Goal: Use online tool/utility: Use online tool/utility

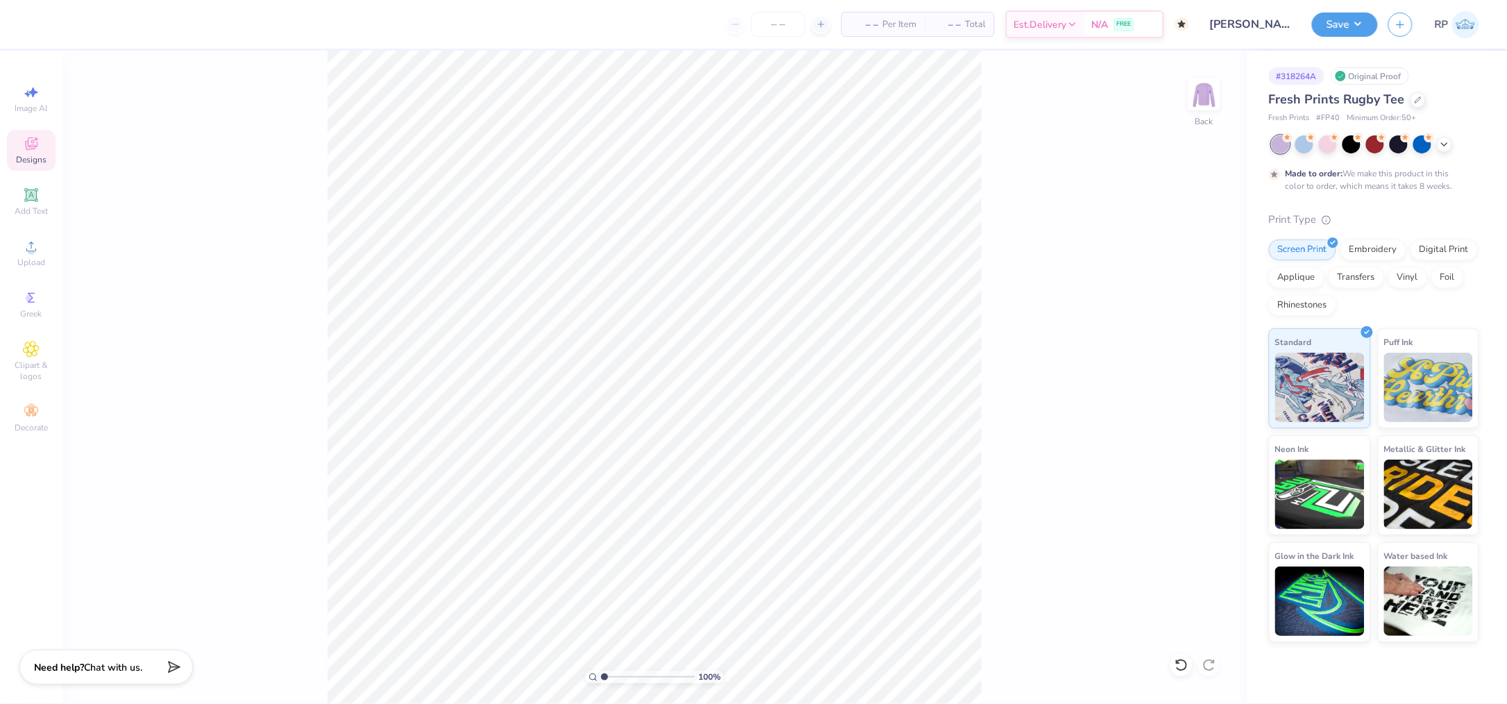
click at [33, 146] on icon at bounding box center [31, 143] width 17 height 17
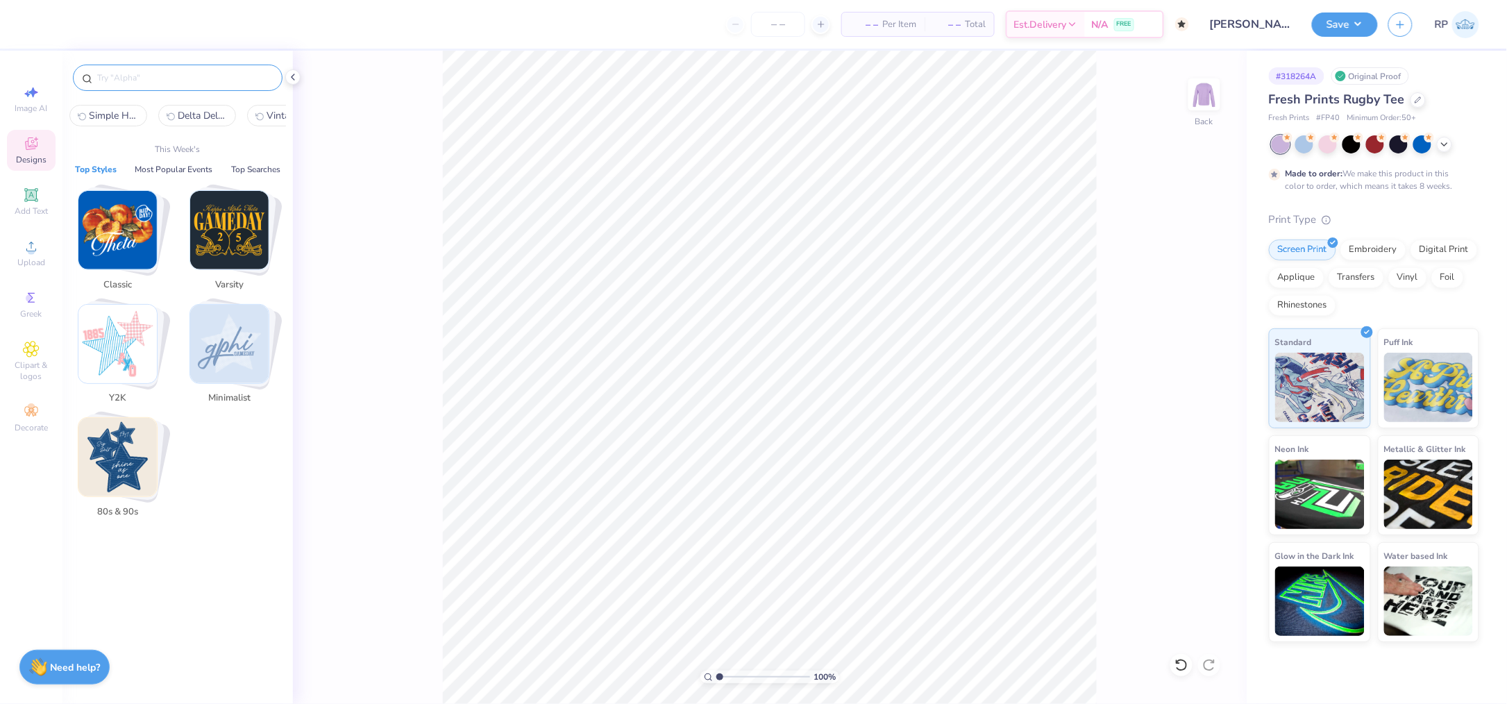
click at [221, 76] on input "text" at bounding box center [185, 78] width 178 height 14
paste input "Simple Football Helmet Homecoming Sweater"
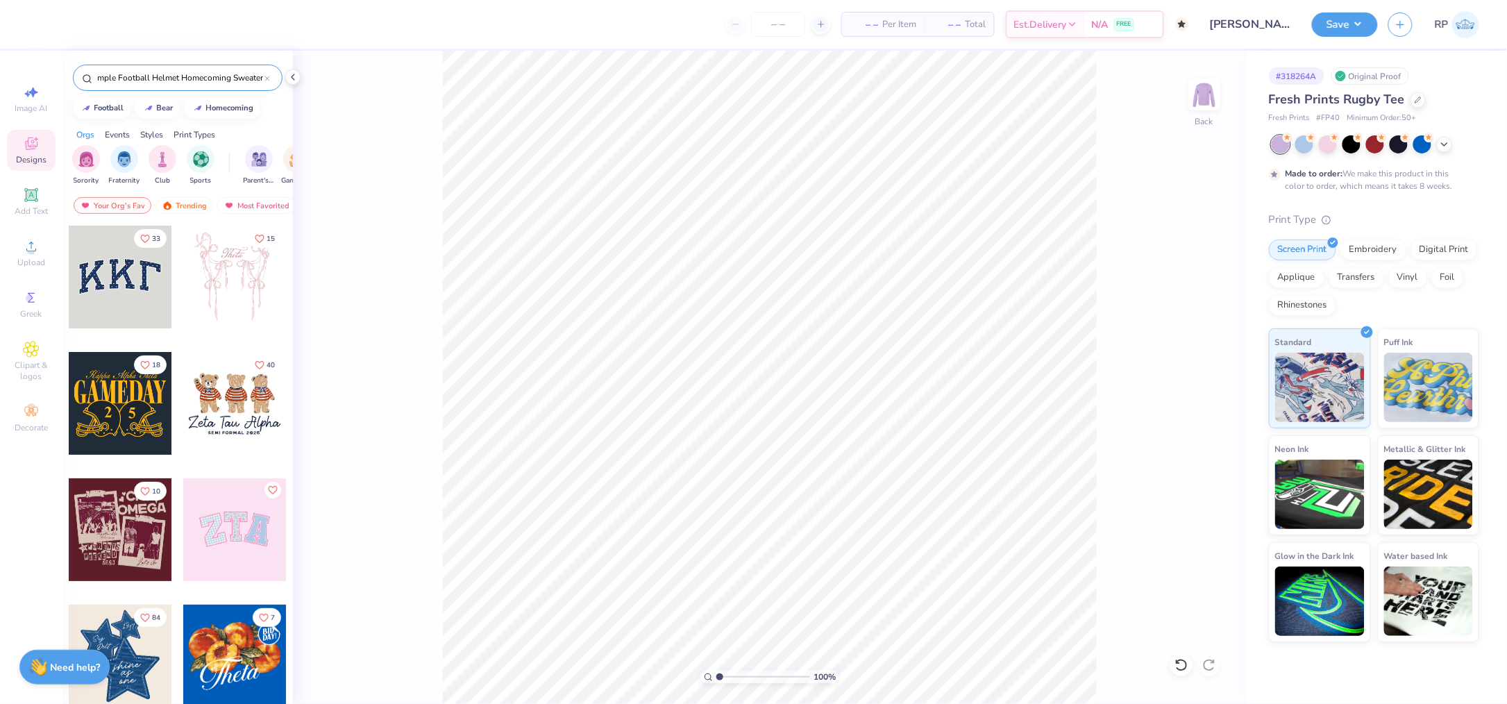
type input "Simple Football Helmet Homecoming Sweater"
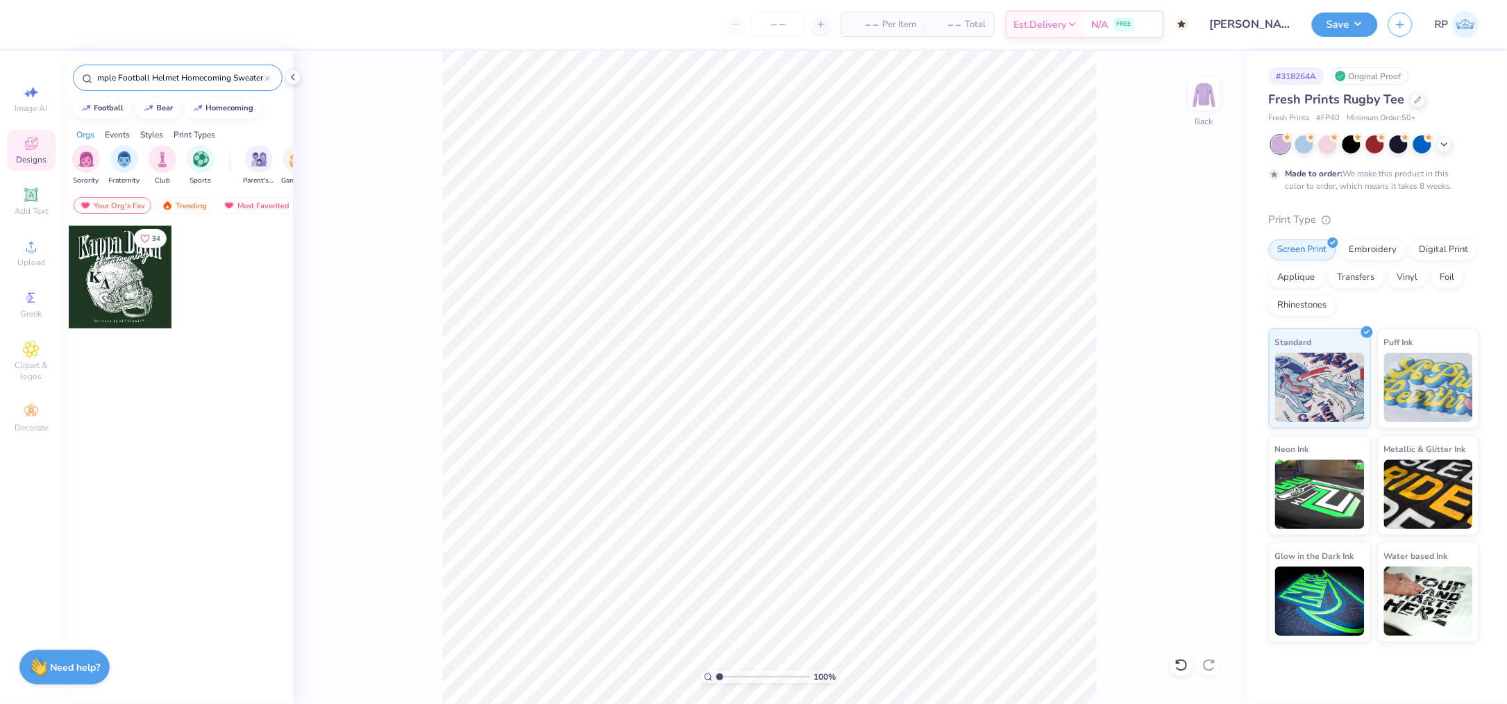
scroll to position [0, 0]
click at [112, 283] on div at bounding box center [120, 277] width 103 height 103
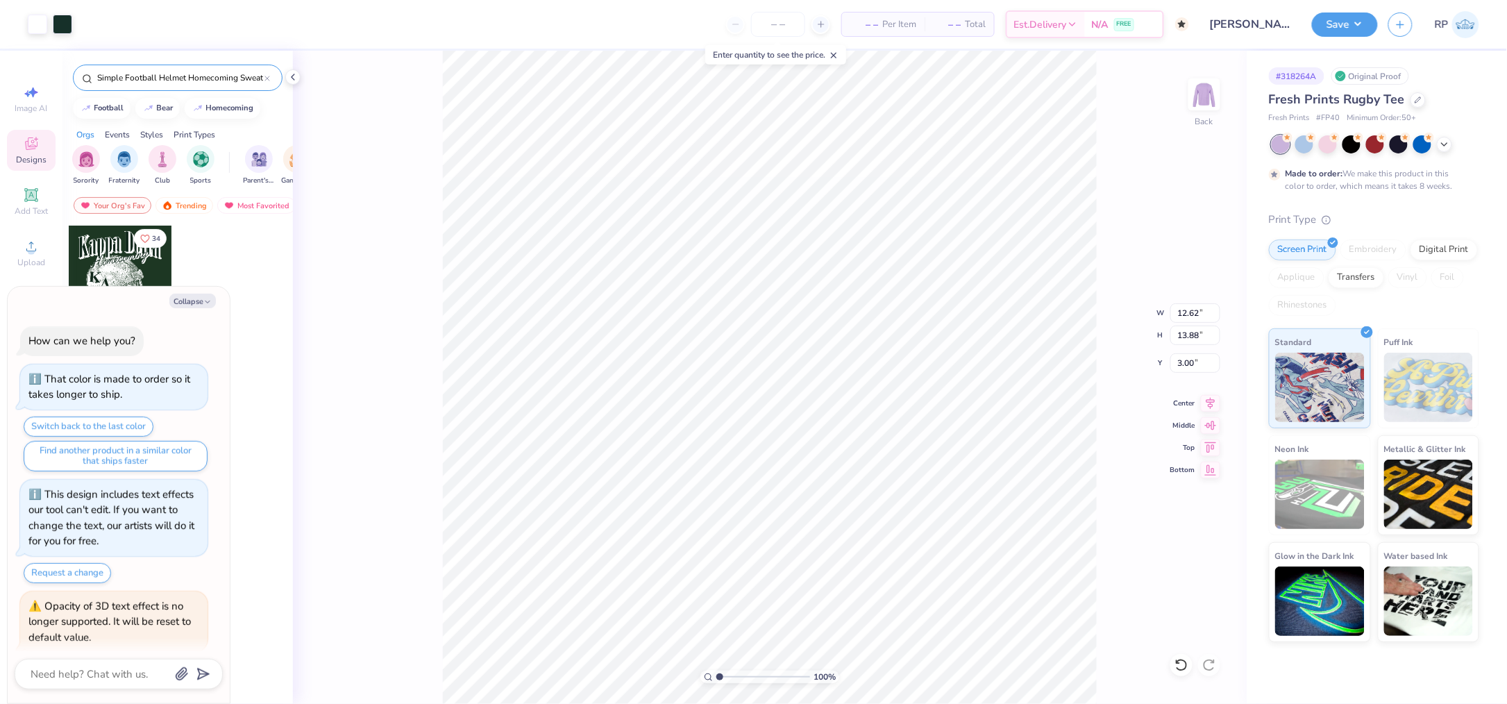
scroll to position [11, 0]
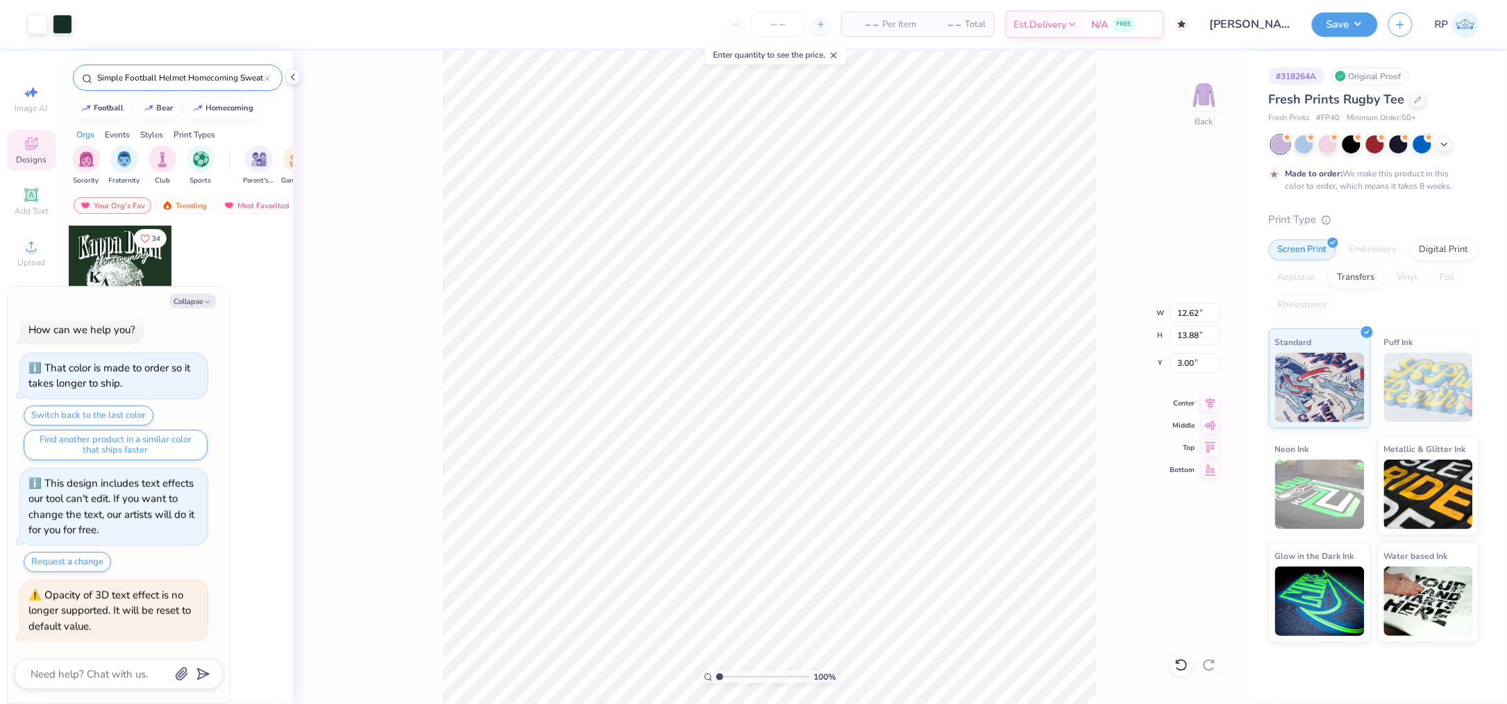
type textarea "x"
type input "4.40"
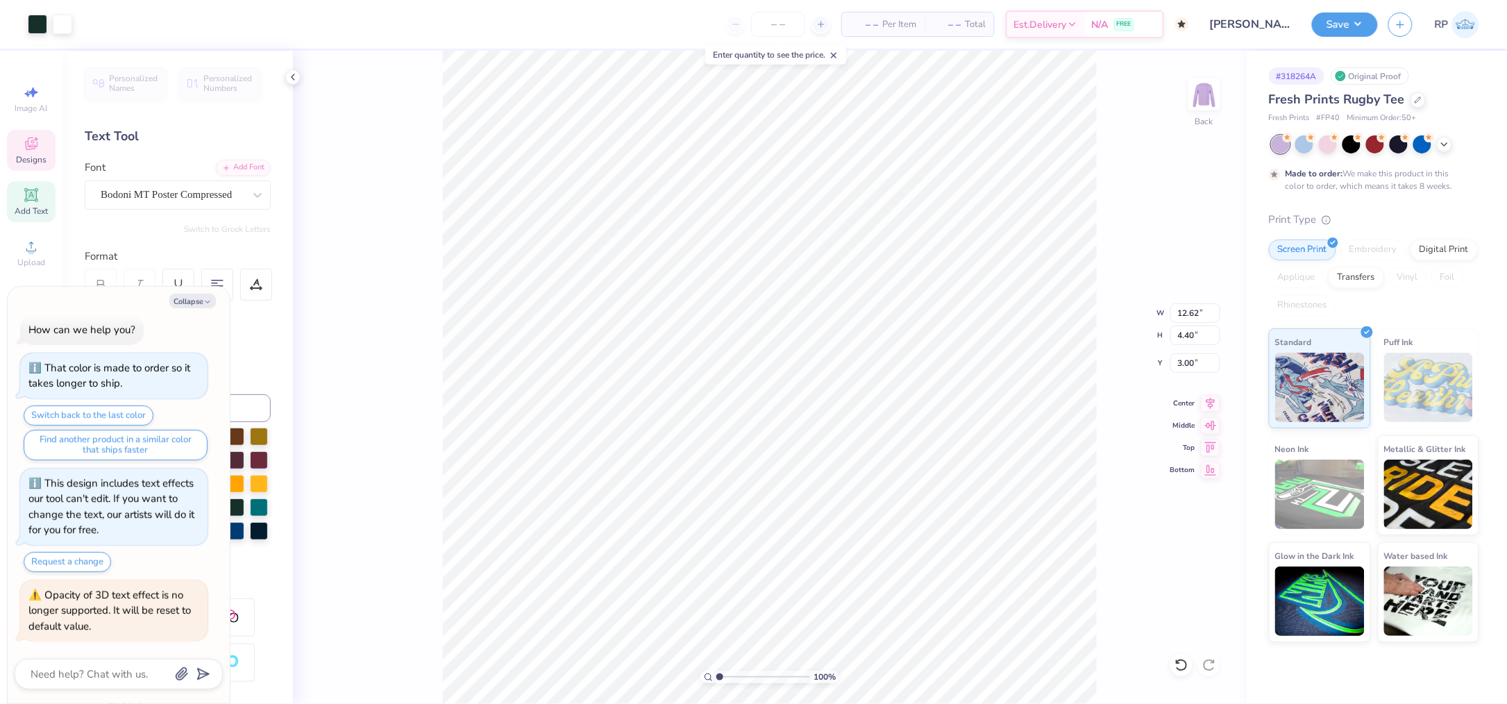
scroll to position [15, 1]
type textarea "x"
type textarea "Z Delta"
type textarea "x"
type textarea "ZT Delta"
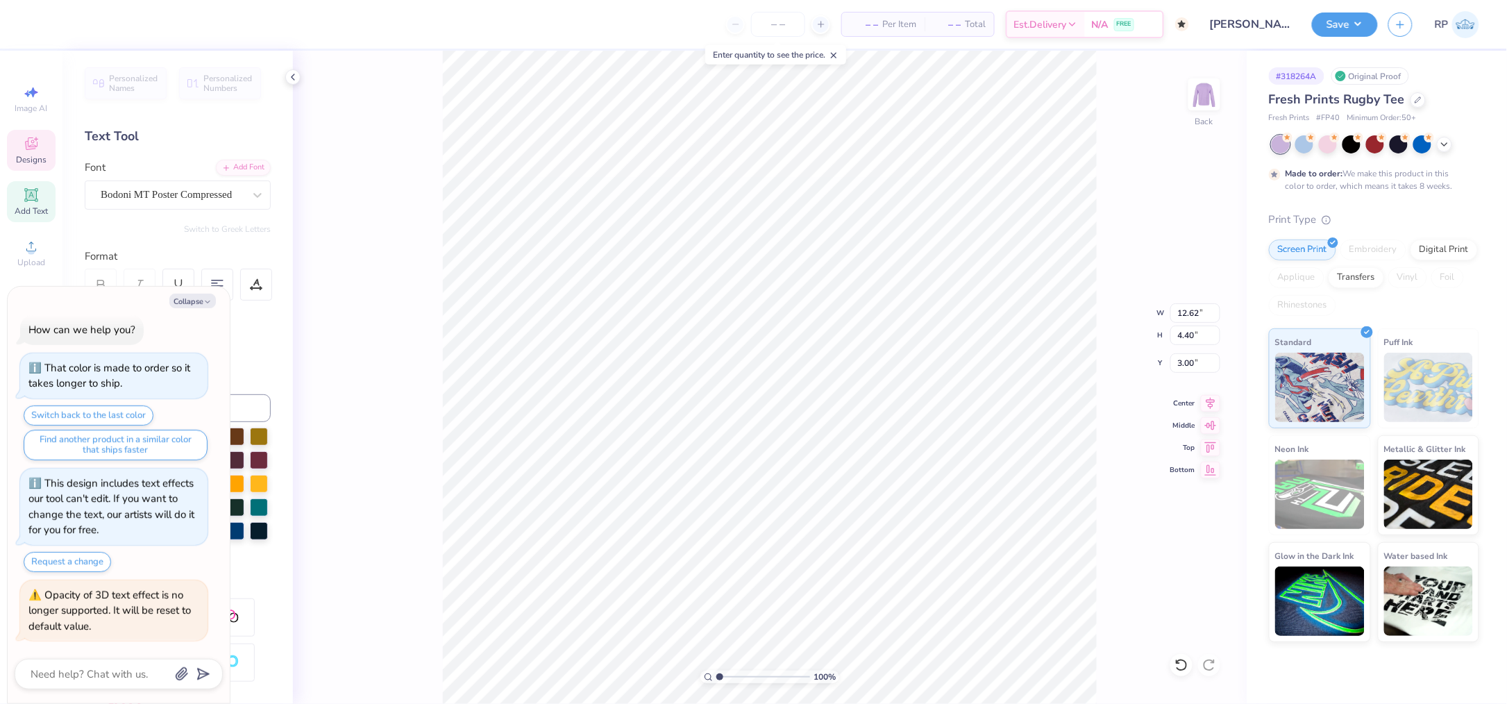
type textarea "x"
type textarea "ZTA Delta"
click at [28, 165] on span "Designs" at bounding box center [31, 159] width 31 height 11
click at [28, 146] on icon at bounding box center [31, 143] width 17 height 17
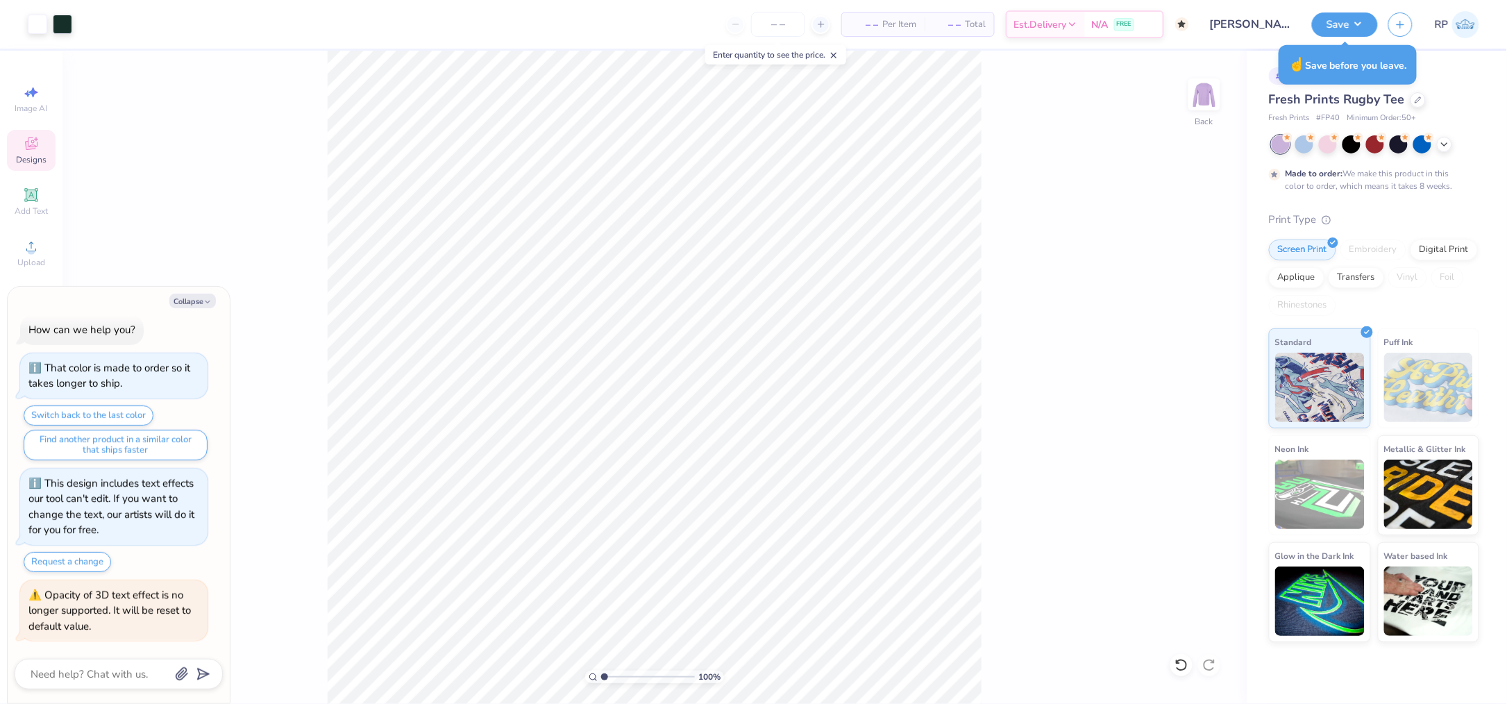
click at [31, 157] on span "Designs" at bounding box center [31, 159] width 31 height 11
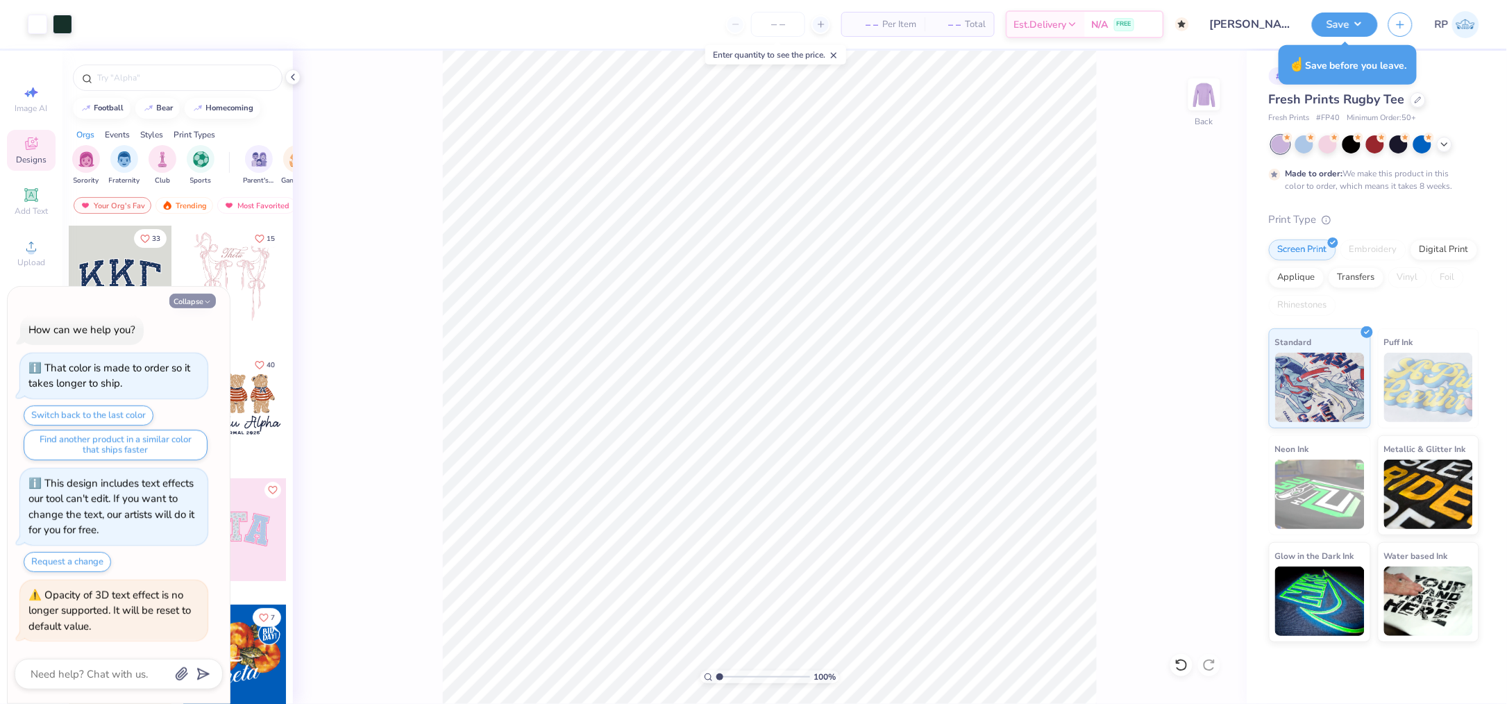
click at [190, 303] on button "Collapse" at bounding box center [192, 301] width 47 height 15
type textarea "x"
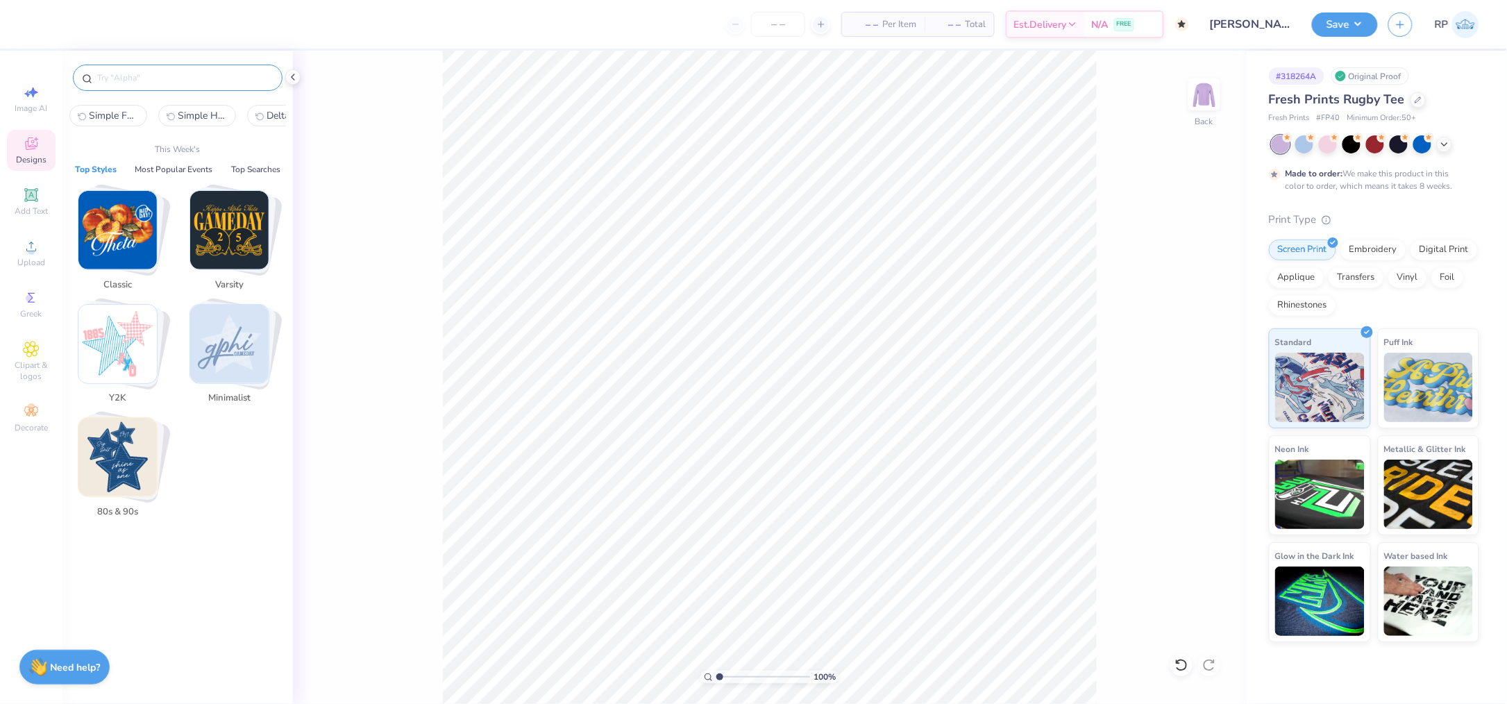
click at [146, 74] on input "text" at bounding box center [185, 78] width 178 height 14
paste input "Simple Football Helmet Homecoming Sweater"
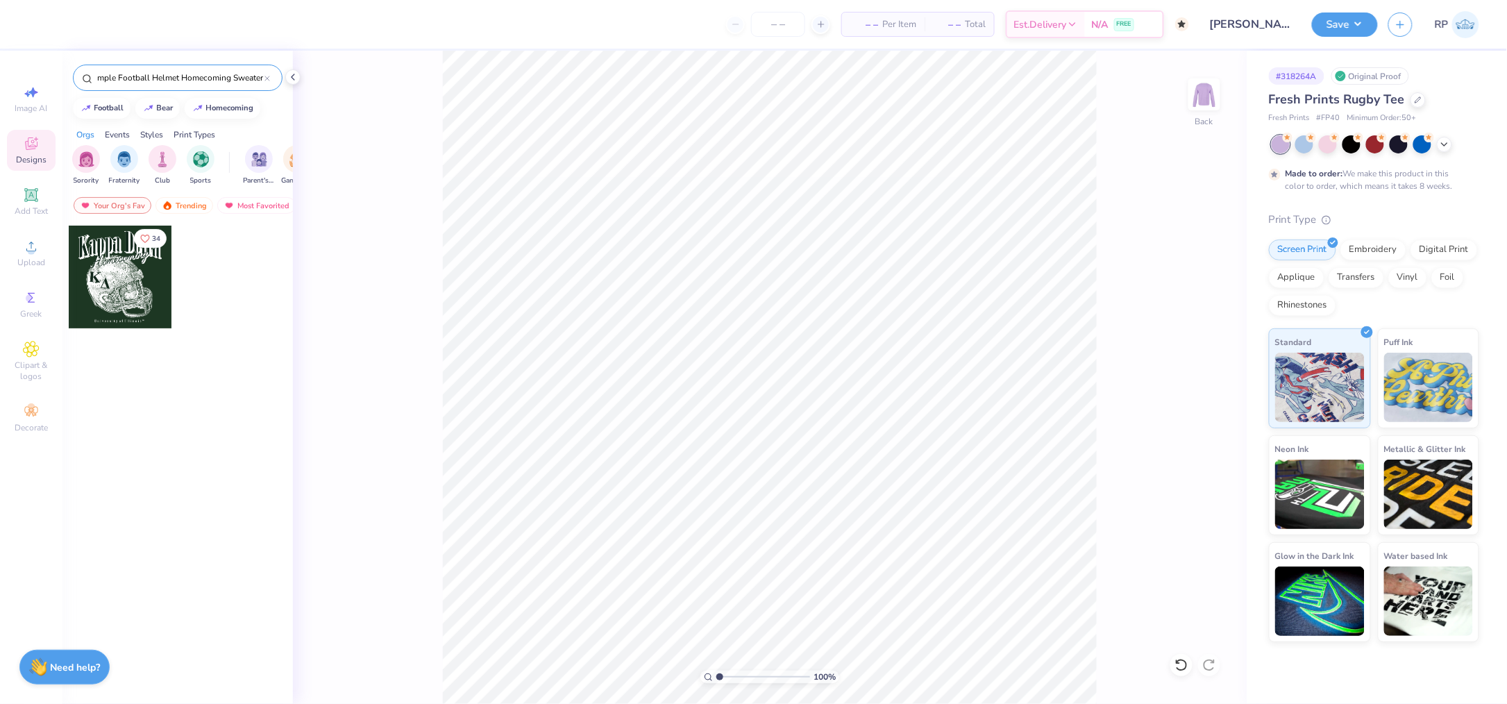
type input "Simple Football Helmet Homecoming Sweater"
